Goal: Register for event/course

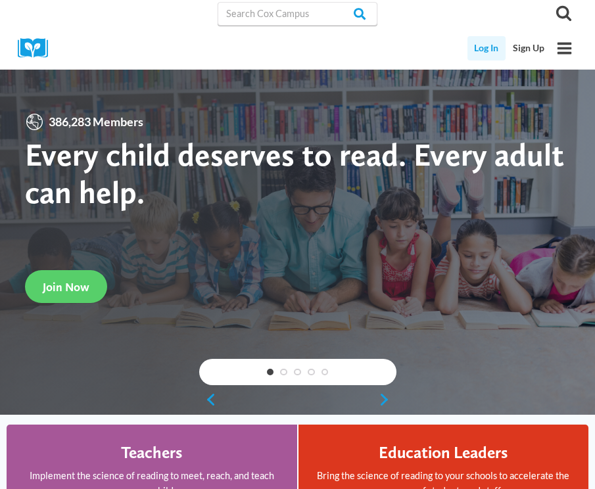
click at [477, 51] on link "Log In" at bounding box center [486, 48] width 39 height 24
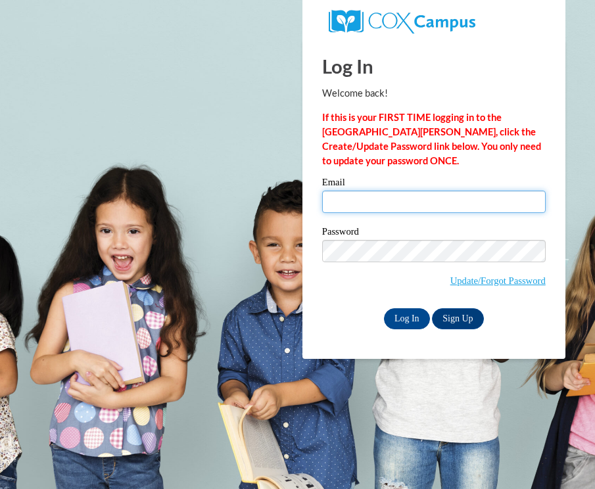
click at [363, 201] on input "Email" at bounding box center [433, 202] width 223 height 22
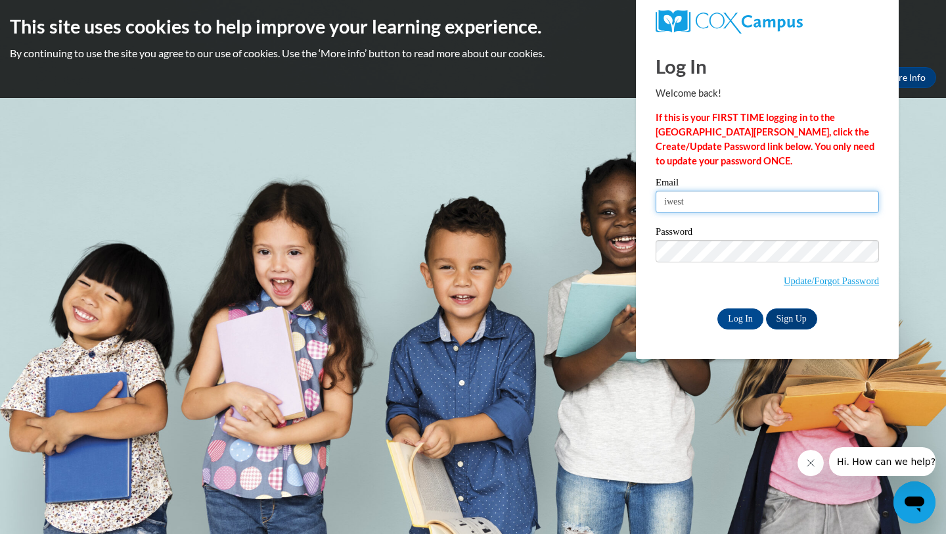
type input "iweston@kippmetroatlanta.org"
click at [594, 315] on input "Log In" at bounding box center [741, 318] width 46 height 21
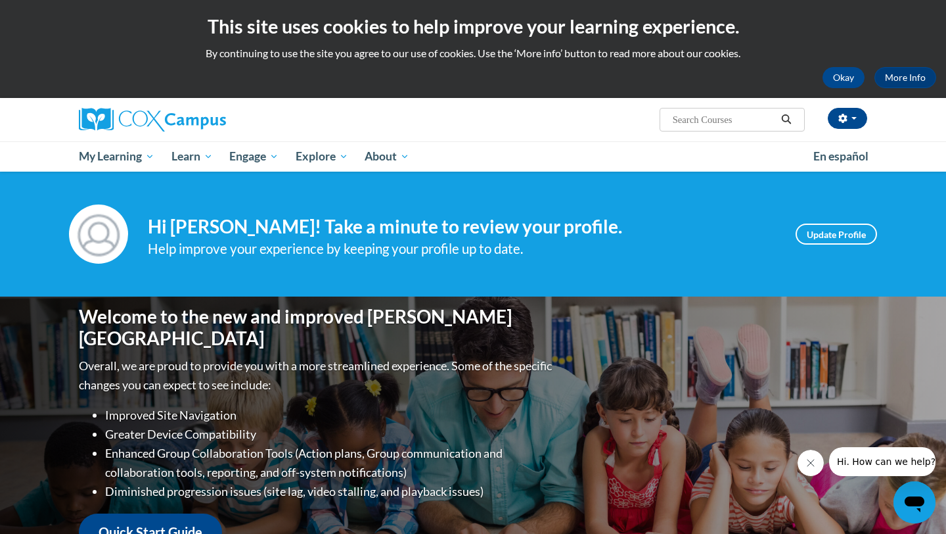
click at [718, 316] on div "Welcome to the new and improved Cox Campus Overall, we are proud to provide you…" at bounding box center [473, 427] width 828 height 263
click at [705, 122] on input "Search..." at bounding box center [724, 120] width 105 height 16
type input "fluency"
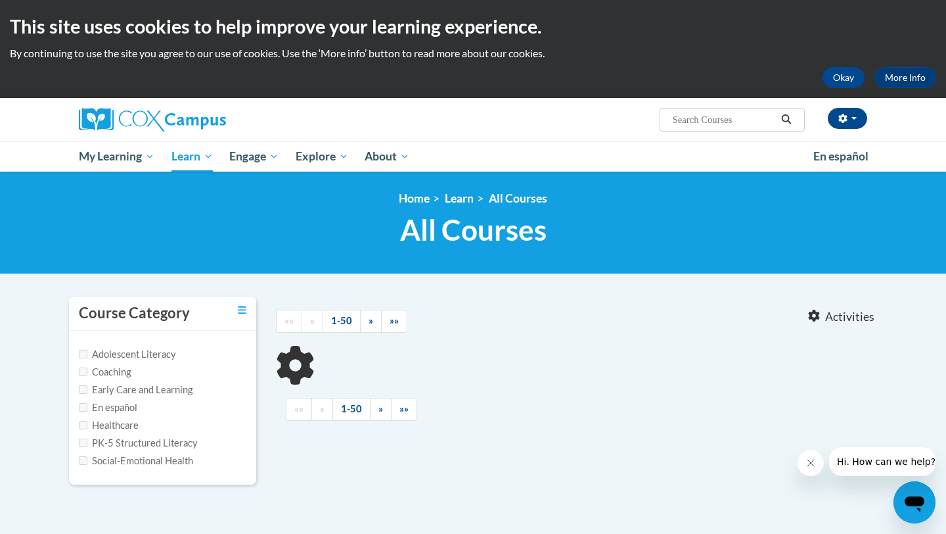
type input "fluency"
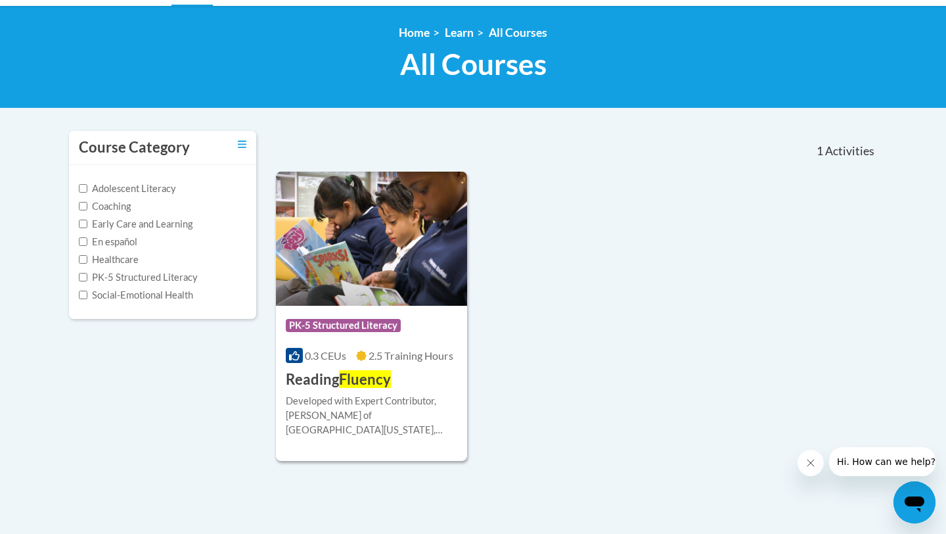
scroll to position [167, 0]
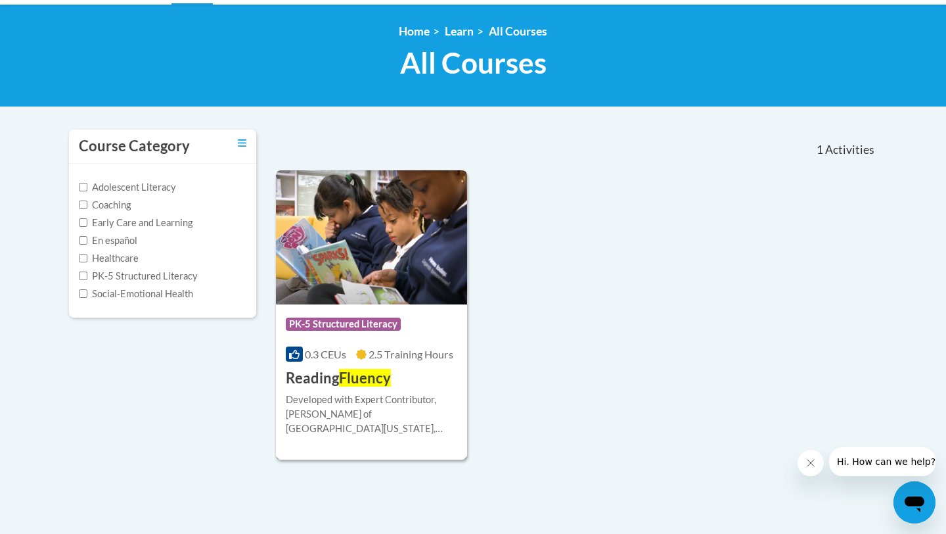
click at [405, 386] on div "Course Category: PK-5 Structured Literacy 0.3 CEUs 2.5 Training Hours COURSE Re…" at bounding box center [371, 346] width 191 height 84
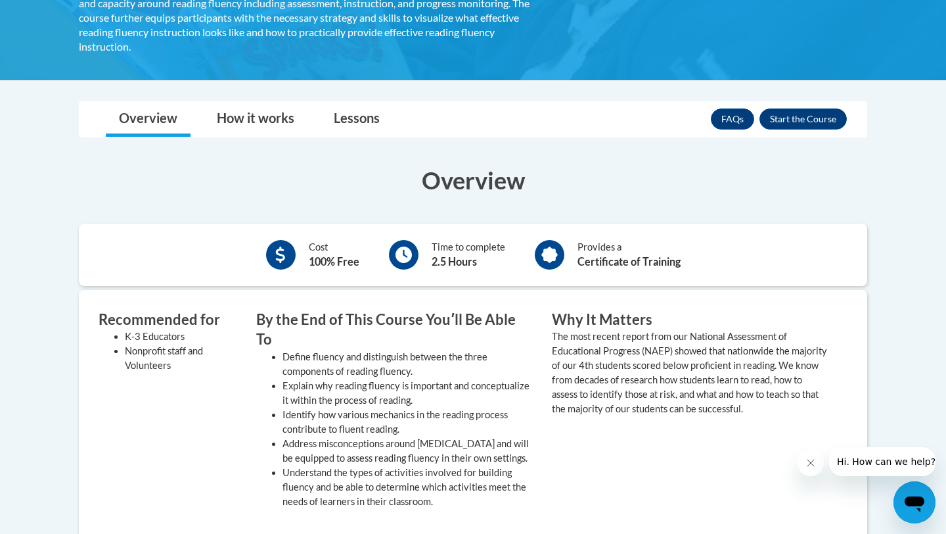
scroll to position [304, 0]
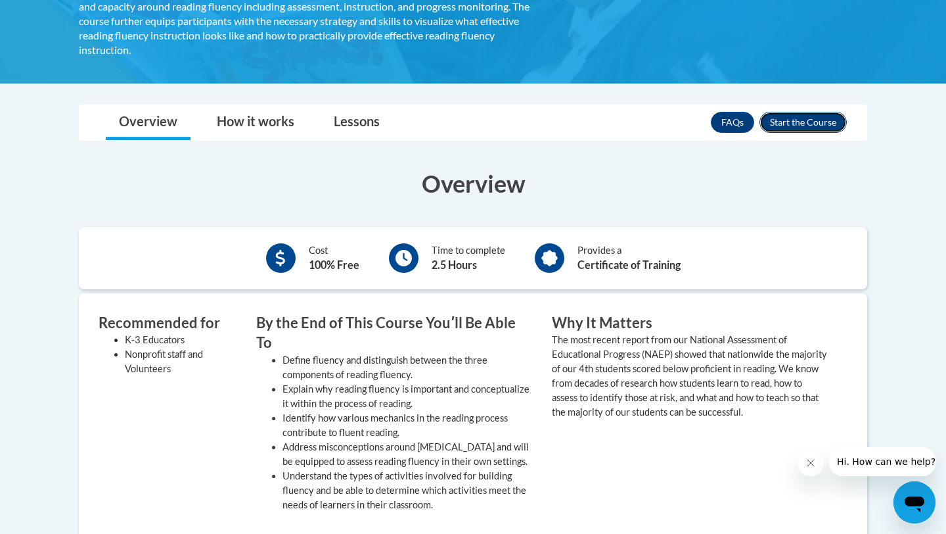
click at [805, 112] on button "Enroll" at bounding box center [803, 122] width 87 height 21
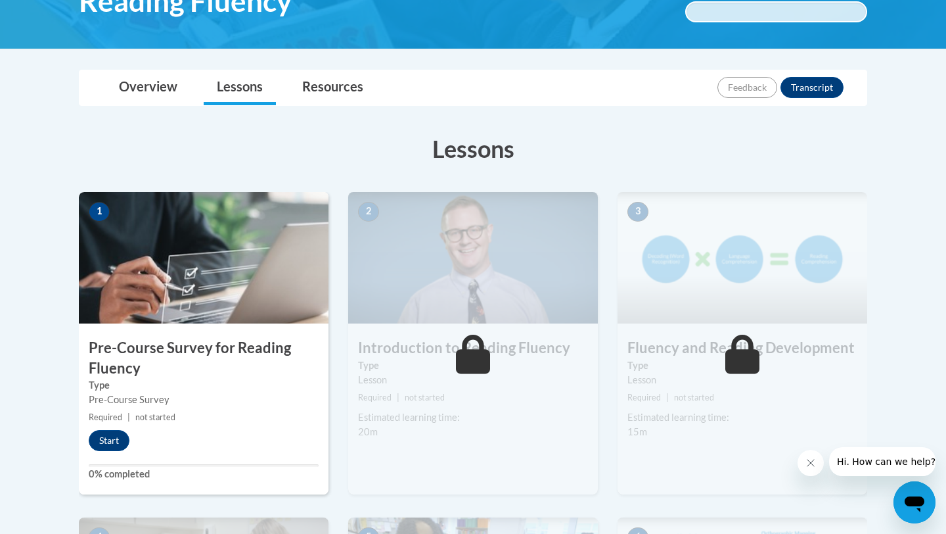
scroll to position [271, 0]
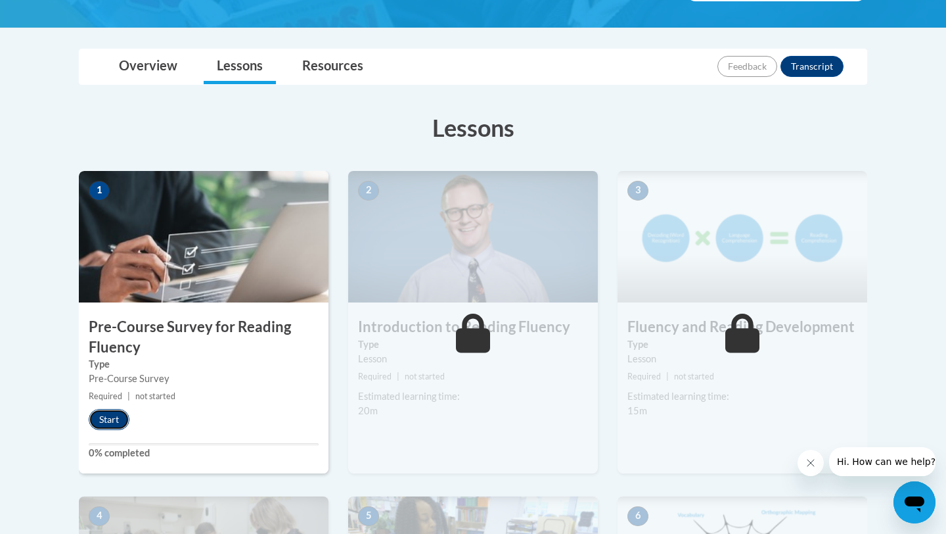
click at [104, 418] on button "Start" at bounding box center [109, 419] width 41 height 21
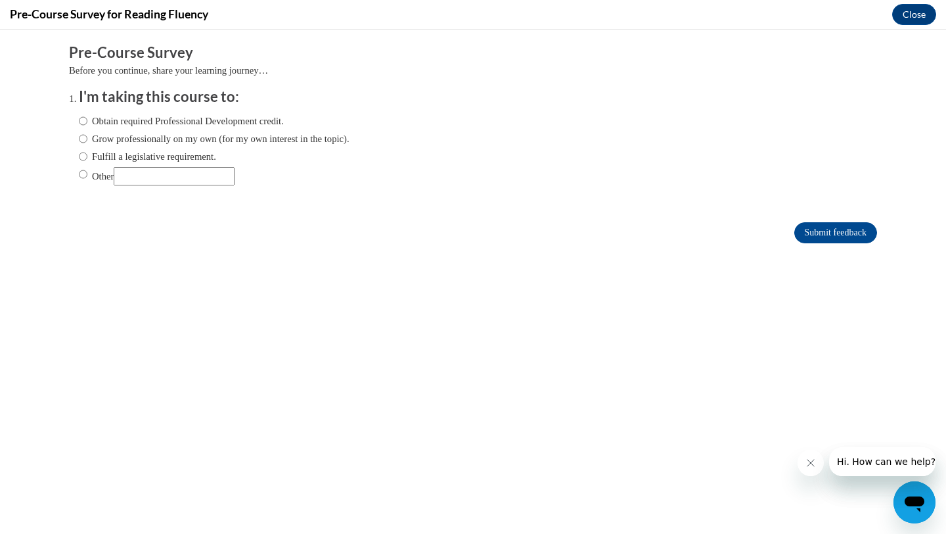
scroll to position [0, 0]
click at [89, 124] on label "Obtain required Professional Development credit." at bounding box center [181, 121] width 205 height 14
click at [87, 124] on input "Obtain required Professional Development credit." at bounding box center [83, 121] width 9 height 14
radio input "true"
click at [228, 137] on label "Grow professionally on my own (for my own interest in the topic)." at bounding box center [214, 138] width 271 height 14
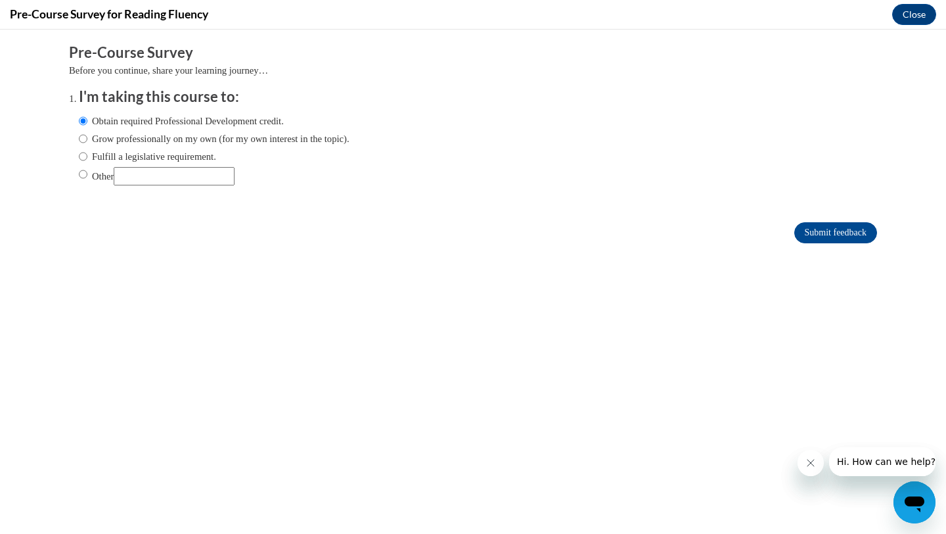
click at [87, 137] on input "Grow professionally on my own (for my own interest in the topic)." at bounding box center [83, 138] width 9 height 14
radio input "true"
click at [87, 122] on label "Obtain required Professional Development credit." at bounding box center [181, 121] width 205 height 14
click at [87, 122] on input "Obtain required Professional Development credit." at bounding box center [83, 121] width 9 height 14
radio input "true"
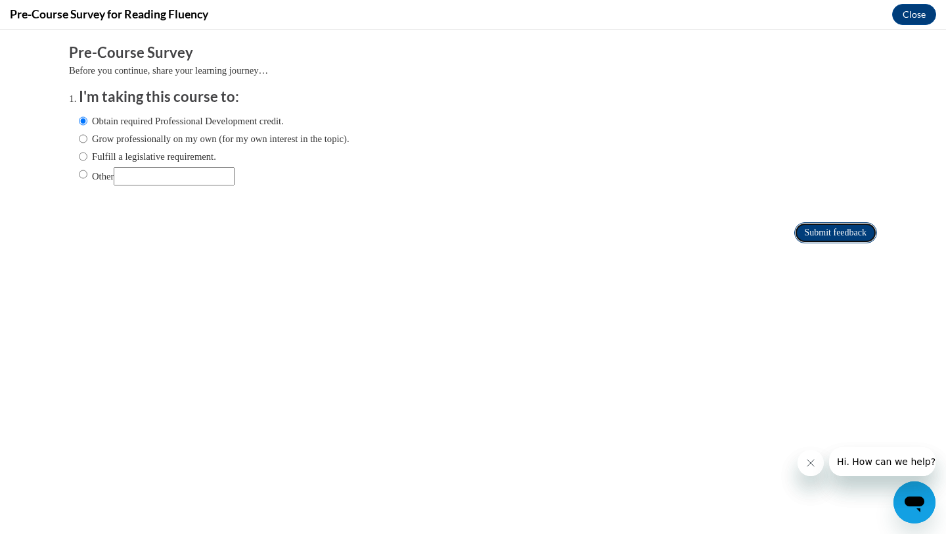
click at [833, 239] on input "Submit feedback" at bounding box center [835, 232] width 83 height 21
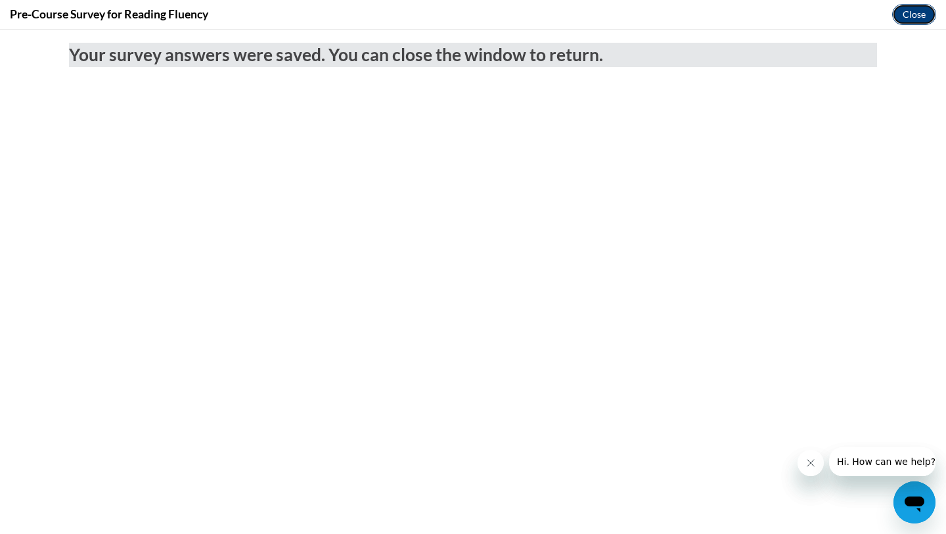
click at [912, 18] on button "Close" at bounding box center [914, 14] width 44 height 21
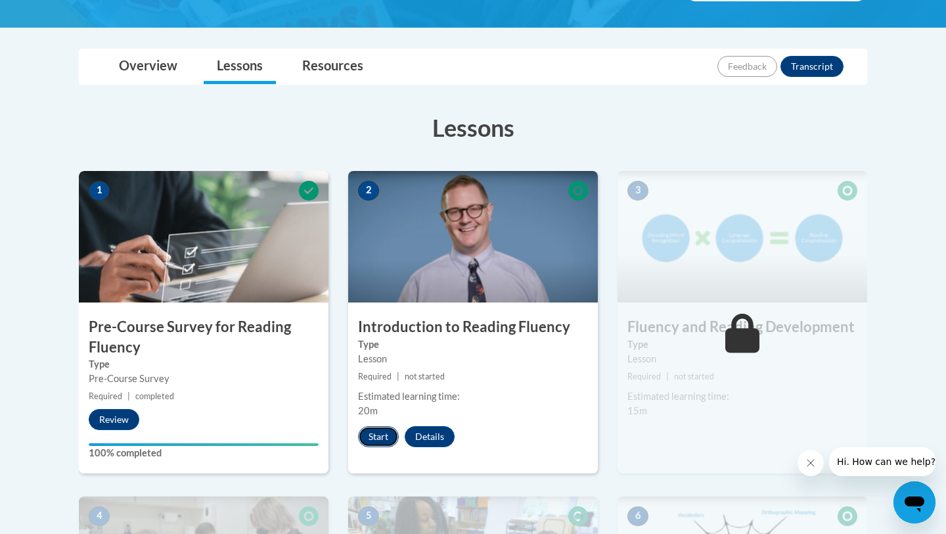
click at [376, 436] on button "Start" at bounding box center [378, 436] width 41 height 21
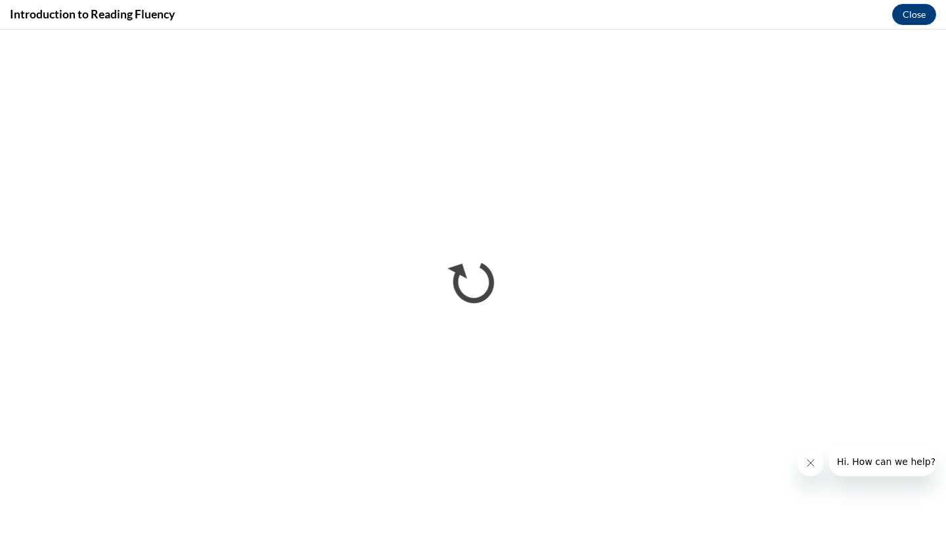
click at [914, 27] on div "Introduction to Reading Fluency Close" at bounding box center [473, 15] width 946 height 30
click at [915, 14] on button "Close" at bounding box center [914, 14] width 44 height 21
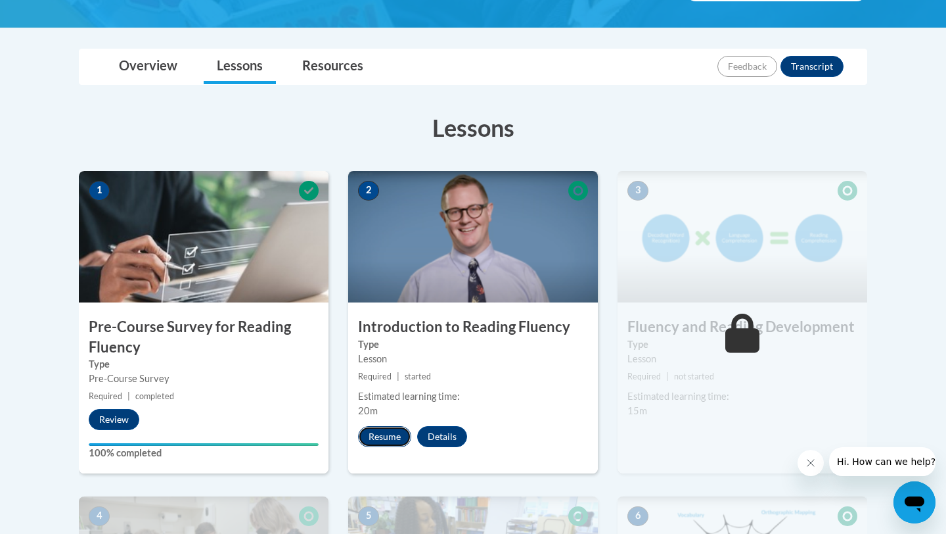
click at [389, 434] on button "Resume" at bounding box center [384, 436] width 53 height 21
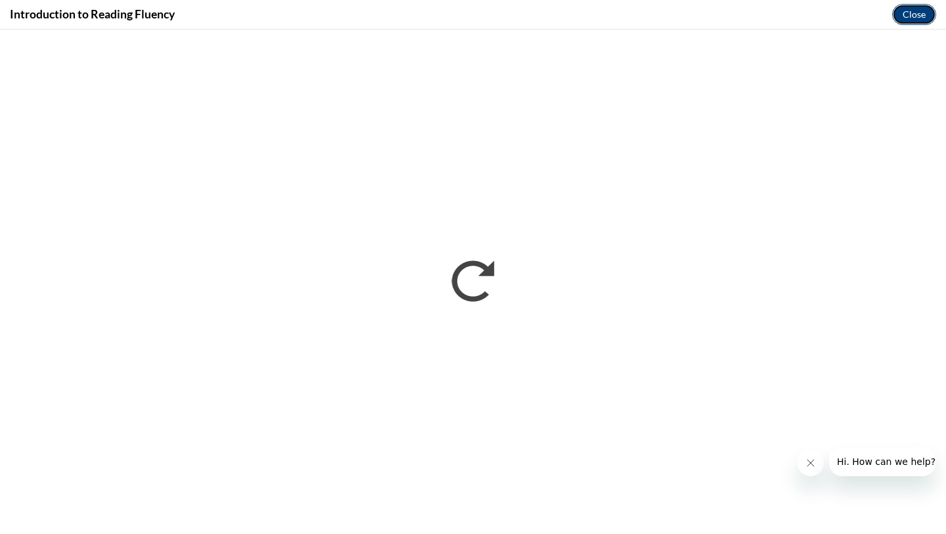
click at [910, 18] on button "Close" at bounding box center [914, 14] width 44 height 21
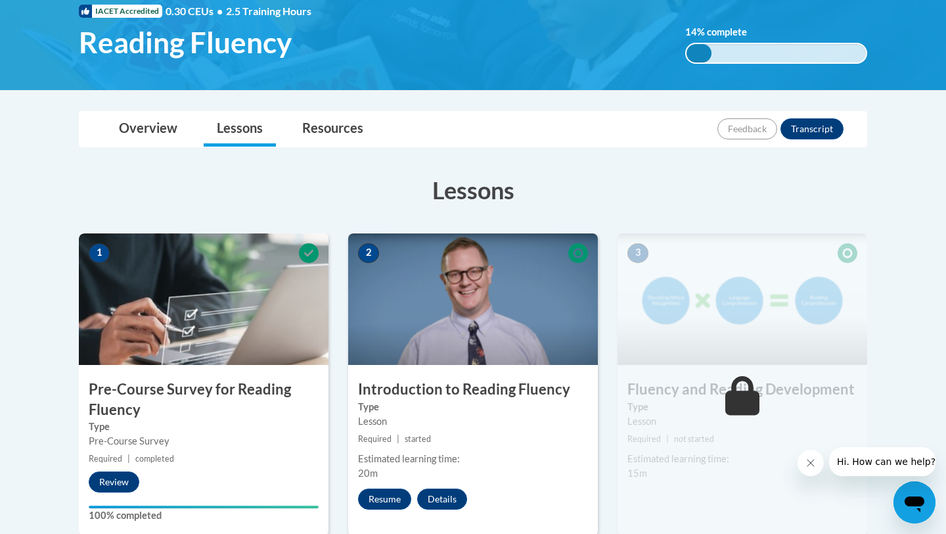
scroll to position [202, 0]
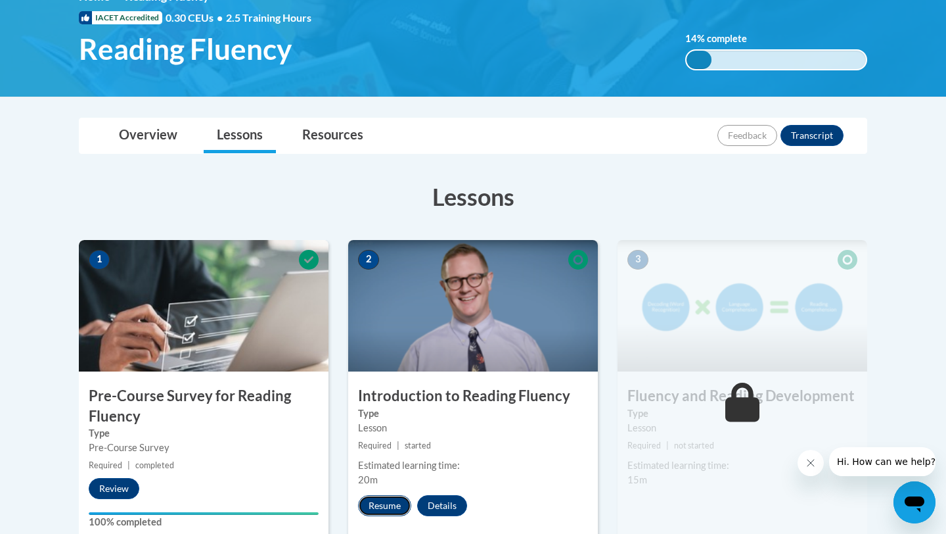
click at [365, 506] on button "Resume" at bounding box center [384, 505] width 53 height 21
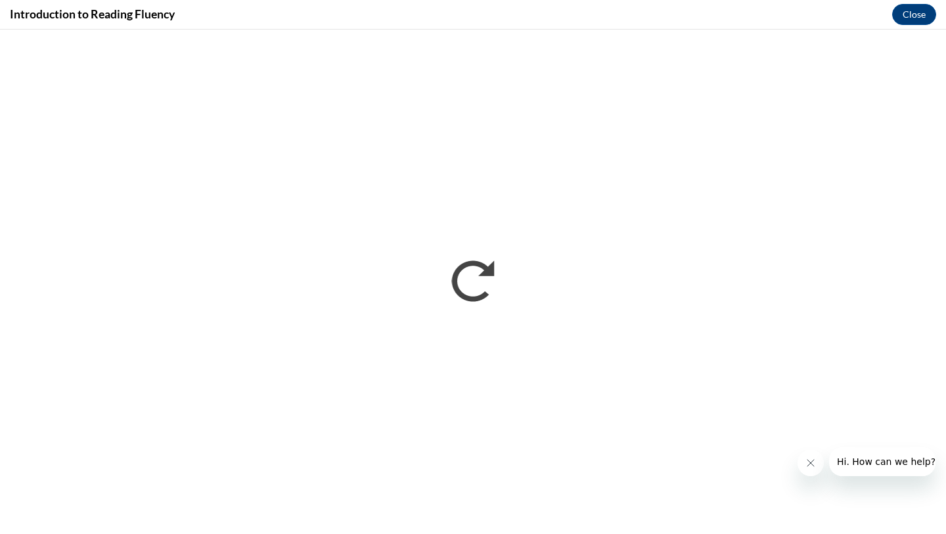
scroll to position [0, 0]
click at [908, 11] on button "Close" at bounding box center [914, 14] width 44 height 21
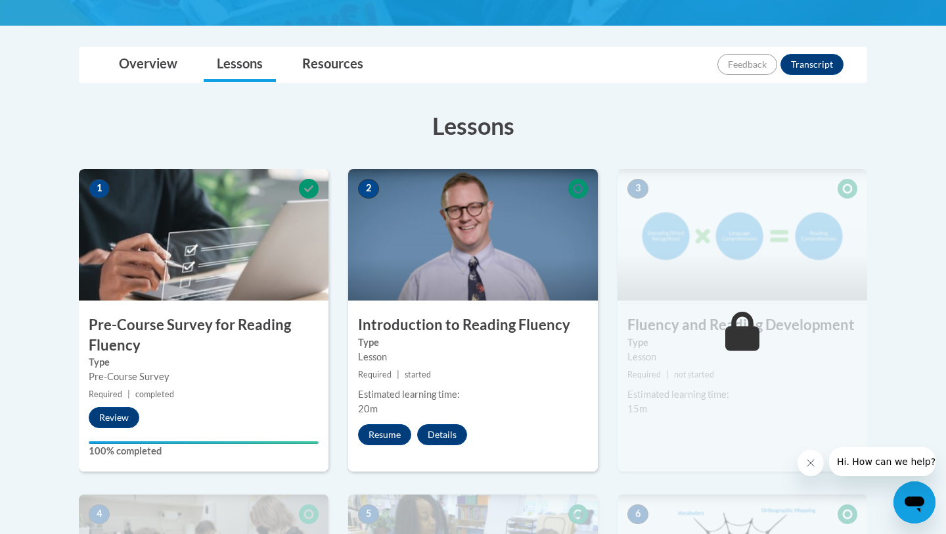
scroll to position [274, 0]
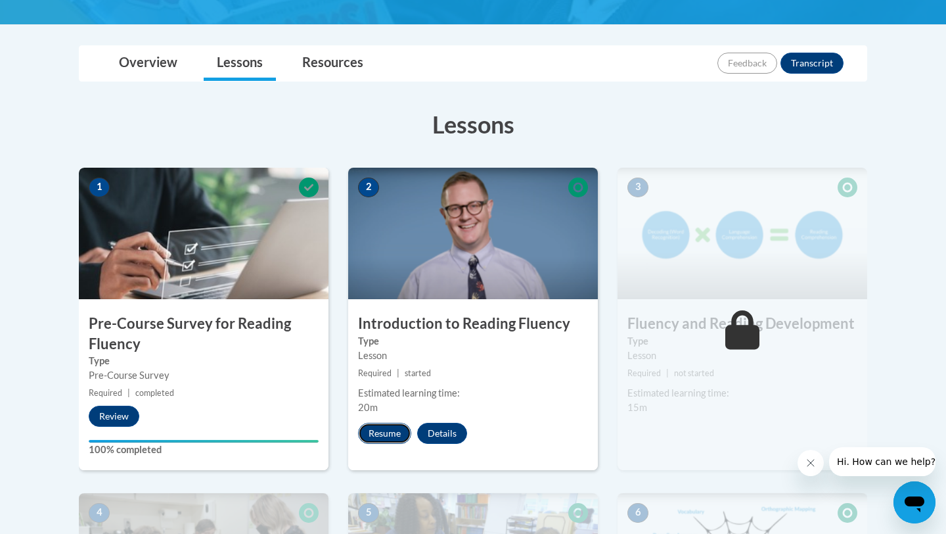
click at [403, 430] on button "Resume" at bounding box center [384, 432] width 53 height 21
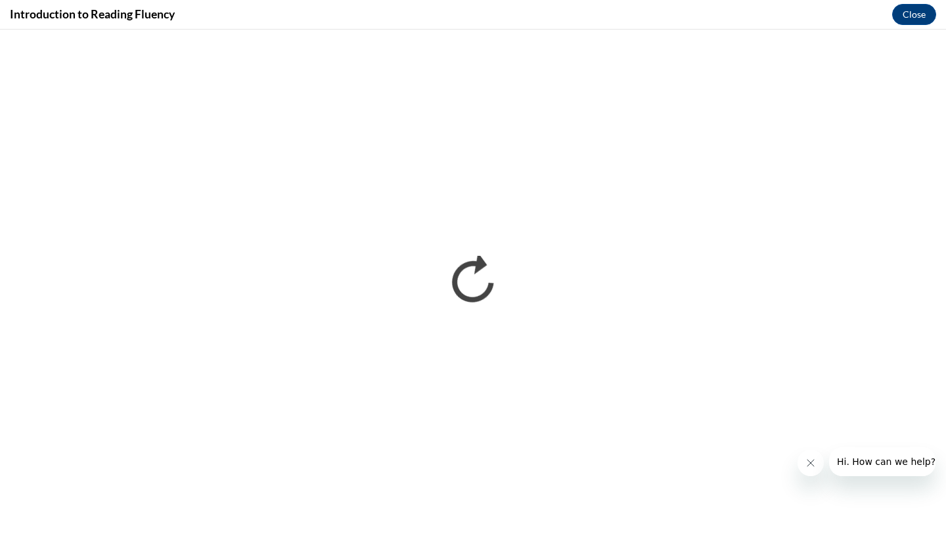
scroll to position [0, 0]
click at [917, 26] on div "Introduction to Reading Fluency Close" at bounding box center [473, 15] width 946 height 30
click at [909, 20] on button "Close" at bounding box center [914, 14] width 44 height 21
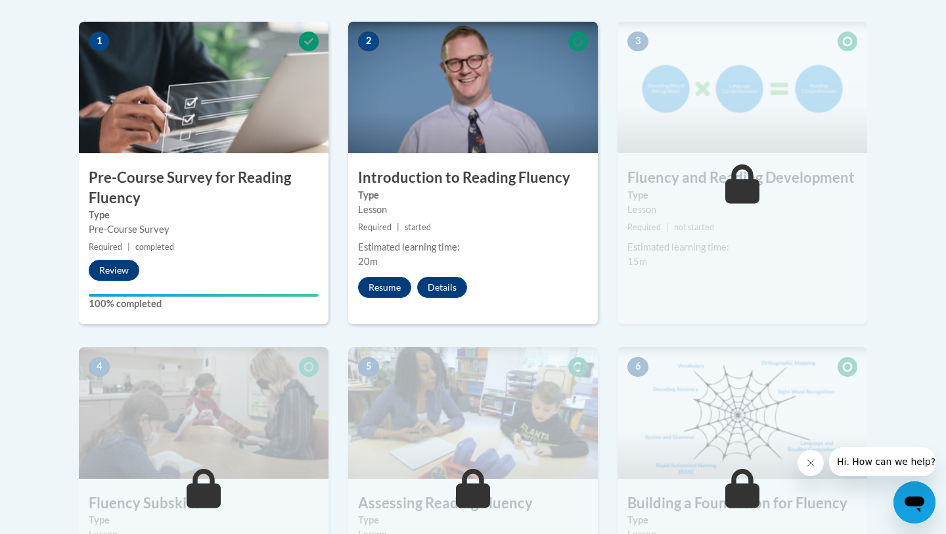
scroll to position [422, 0]
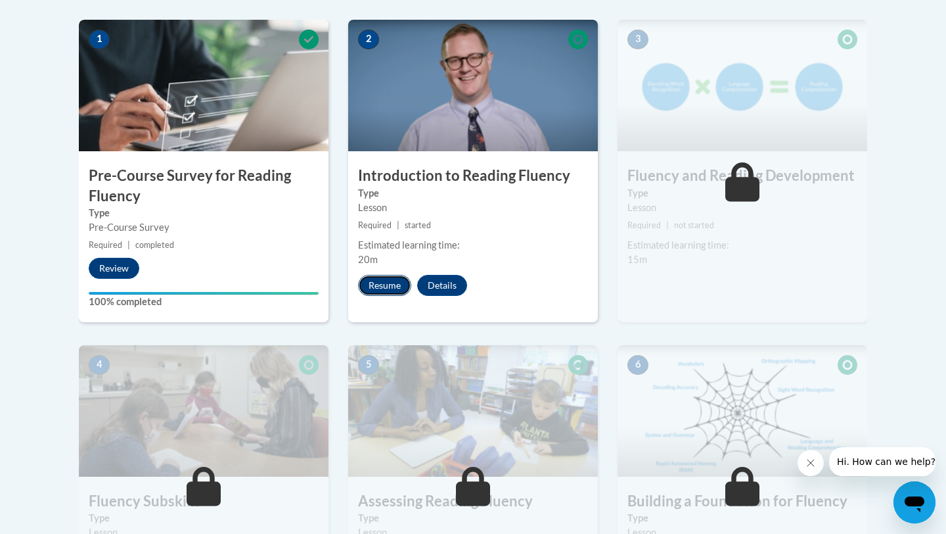
click at [367, 294] on button "Resume" at bounding box center [384, 285] width 53 height 21
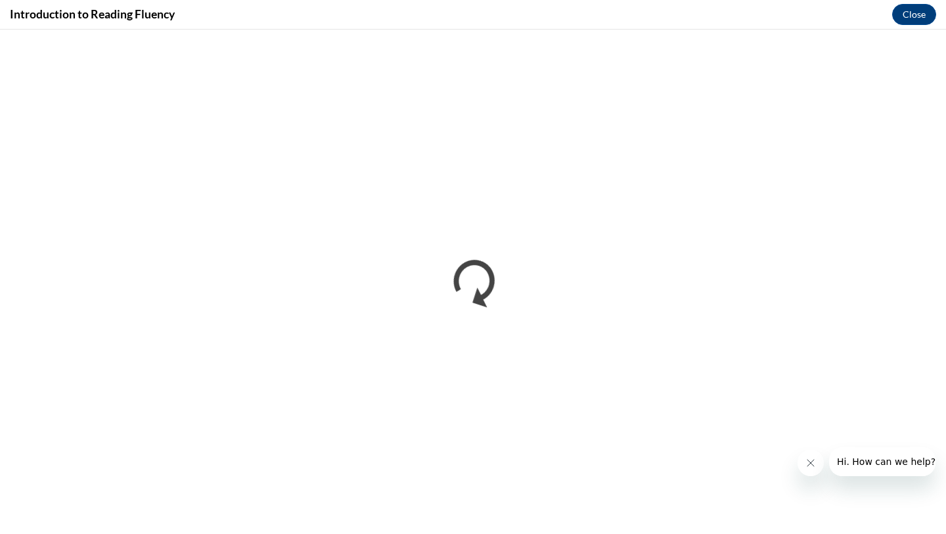
scroll to position [0, 0]
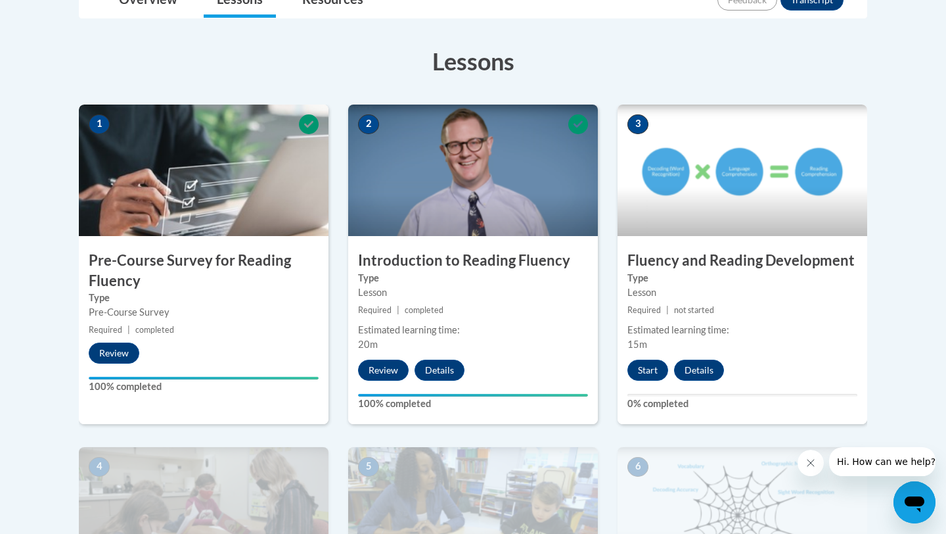
scroll to position [342, 0]
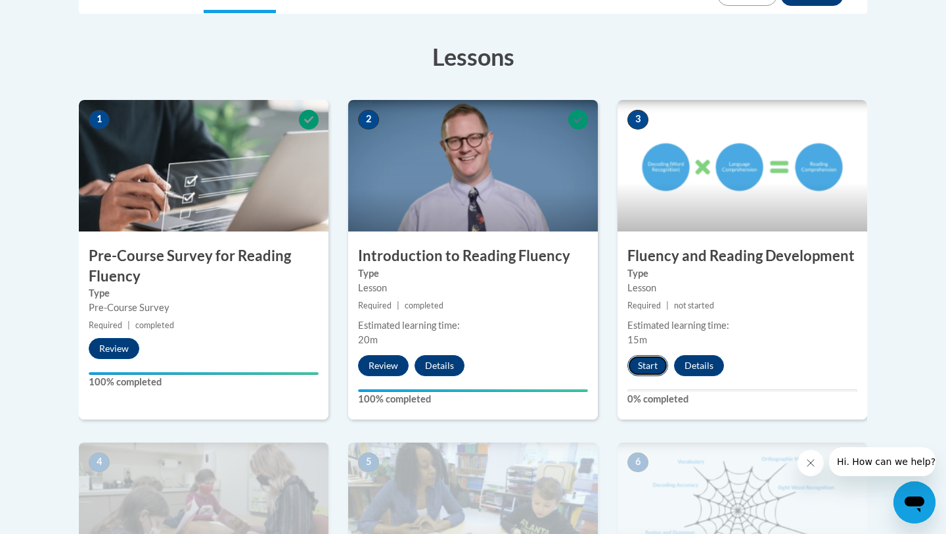
click at [650, 363] on button "Start" at bounding box center [647, 365] width 41 height 21
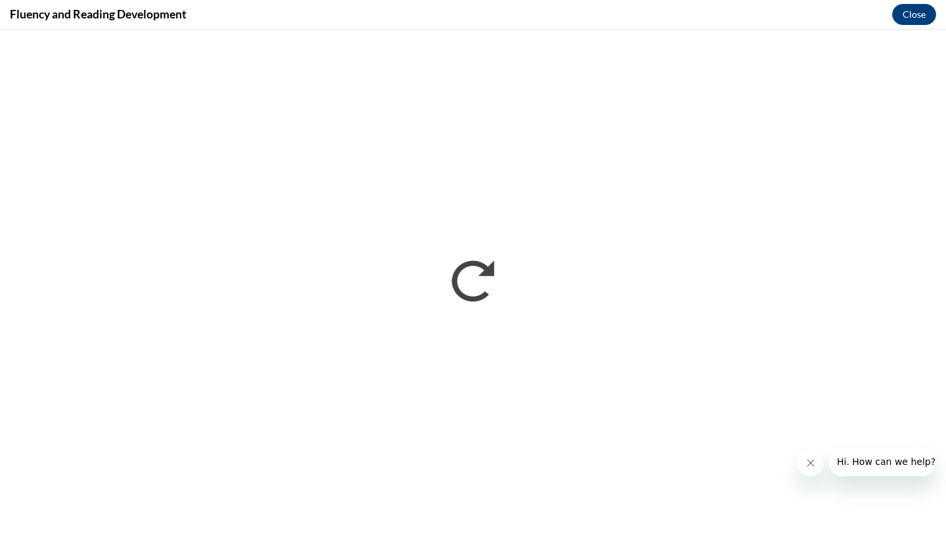
scroll to position [0, 0]
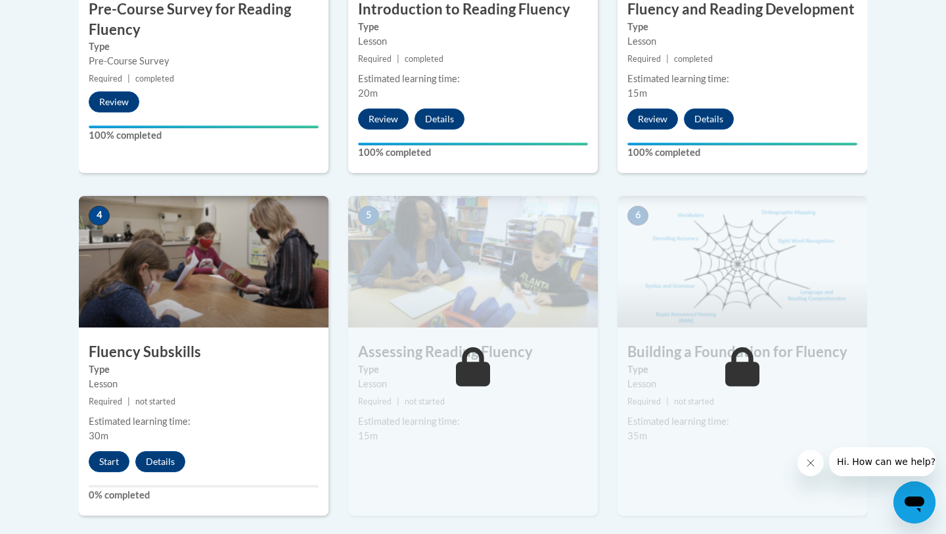
scroll to position [591, 0]
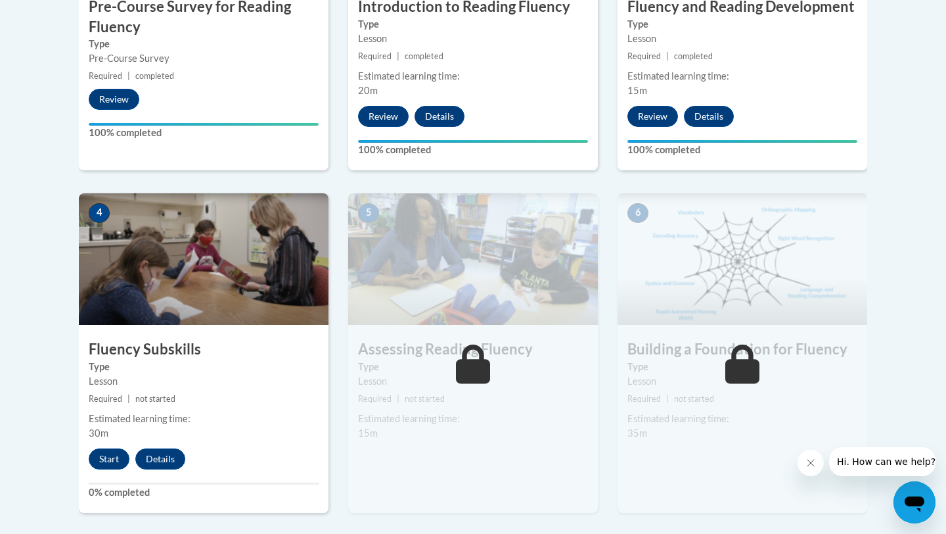
click at [108, 476] on div "4 Fluency Subskills Type Lesson Required | not started Estimated learning time:…" at bounding box center [204, 352] width 250 height 319
click at [97, 455] on button "Start" at bounding box center [109, 458] width 41 height 21
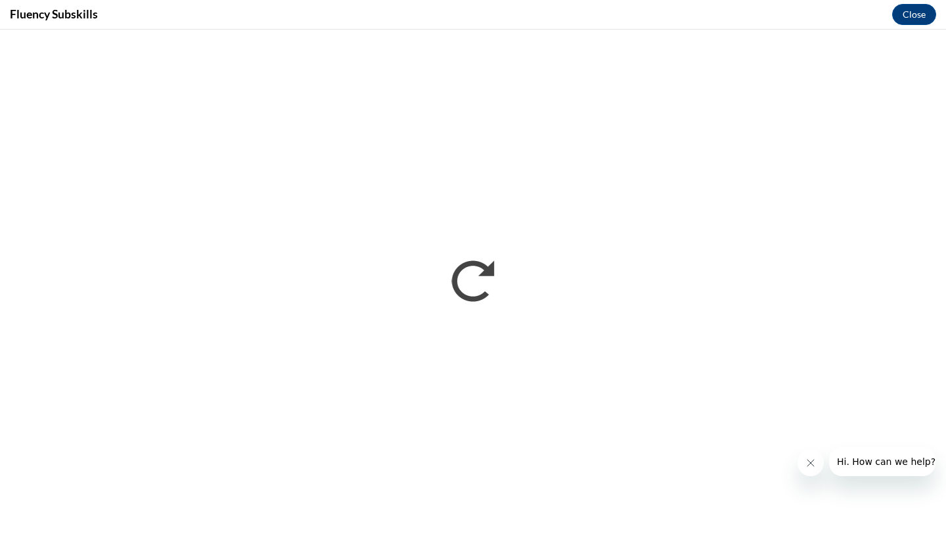
scroll to position [0, 0]
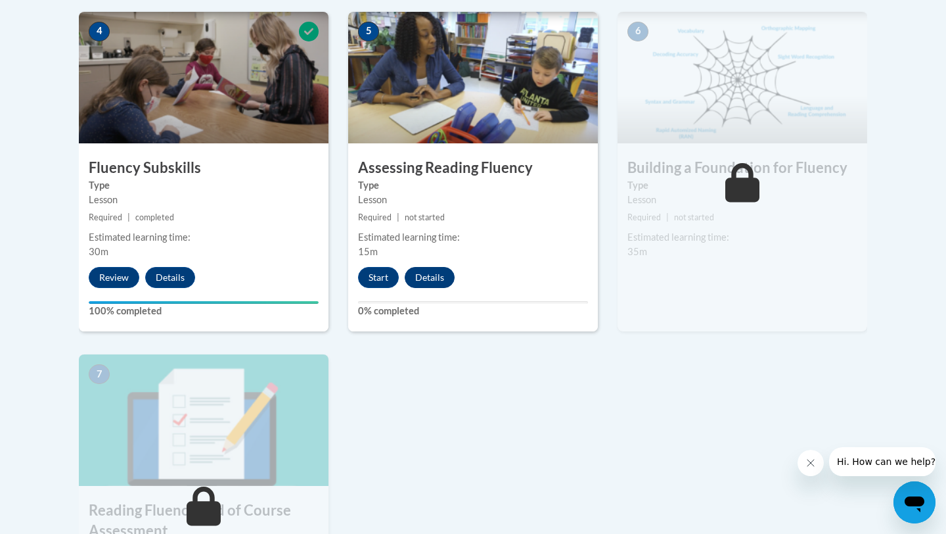
scroll to position [769, 0]
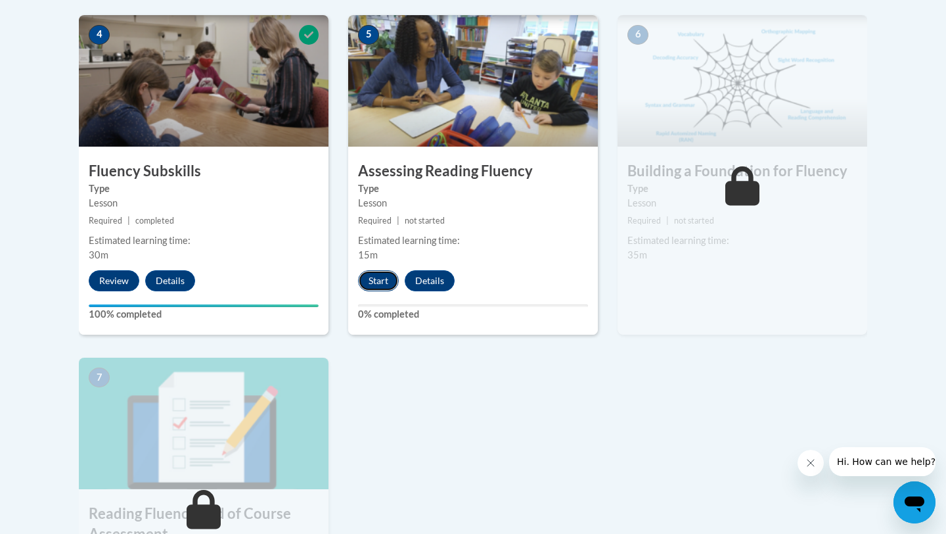
click at [371, 277] on button "Start" at bounding box center [378, 280] width 41 height 21
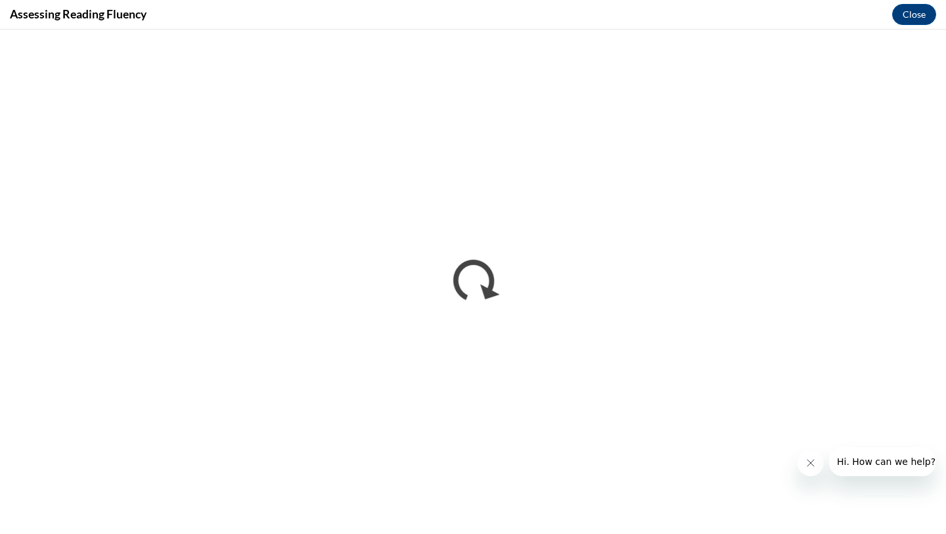
scroll to position [0, 0]
click at [901, 12] on button "Close" at bounding box center [914, 14] width 44 height 21
